Goal: Find specific page/section: Locate a particular part of the current website

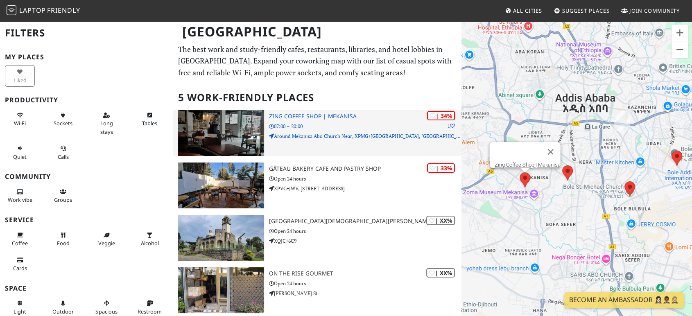
click at [215, 133] on img at bounding box center [221, 133] width 86 height 46
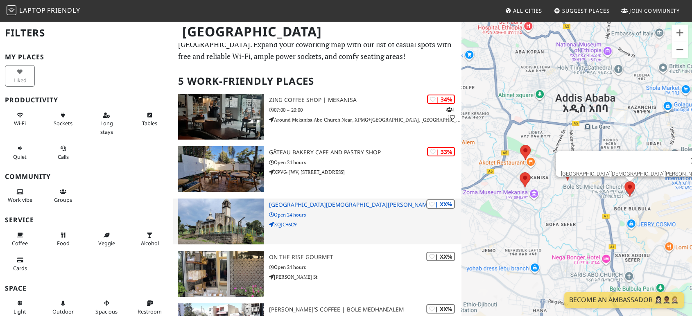
scroll to position [16, 0]
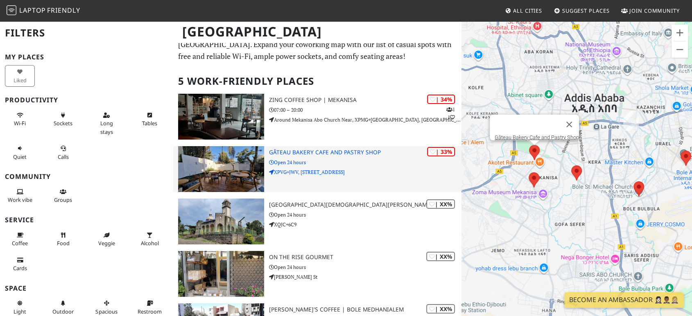
click at [226, 153] on img at bounding box center [221, 169] width 86 height 46
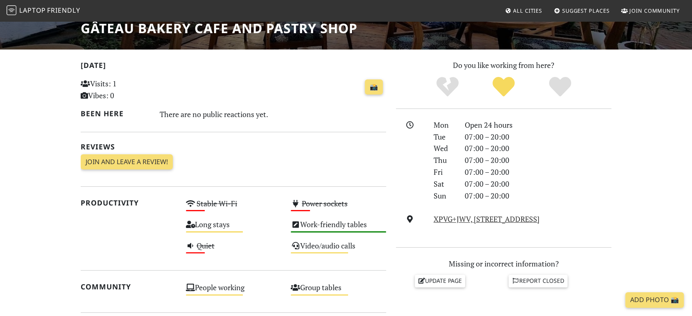
scroll to position [141, 0]
click at [492, 218] on link "XPVG+JWV, 10311 S Africa St, Addis Ababa" at bounding box center [486, 219] width 106 height 10
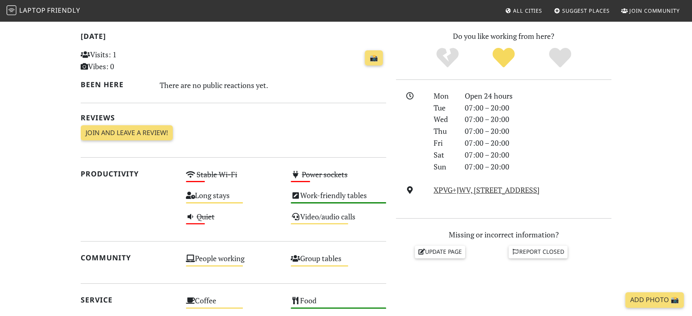
scroll to position [16, 0]
